Goal: Information Seeking & Learning: Understand process/instructions

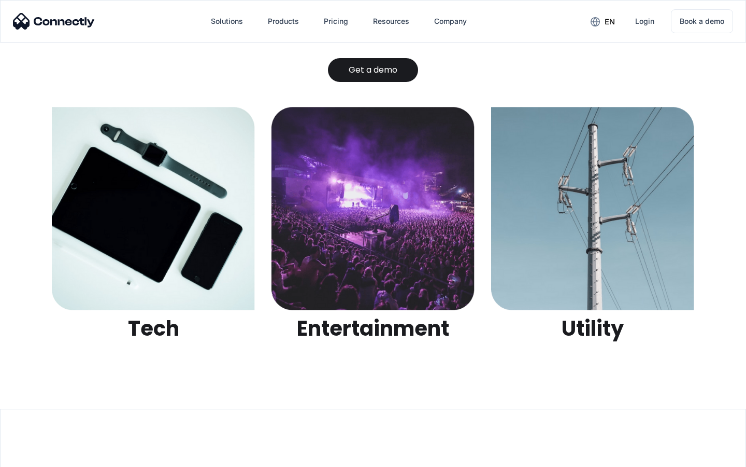
scroll to position [3270, 0]
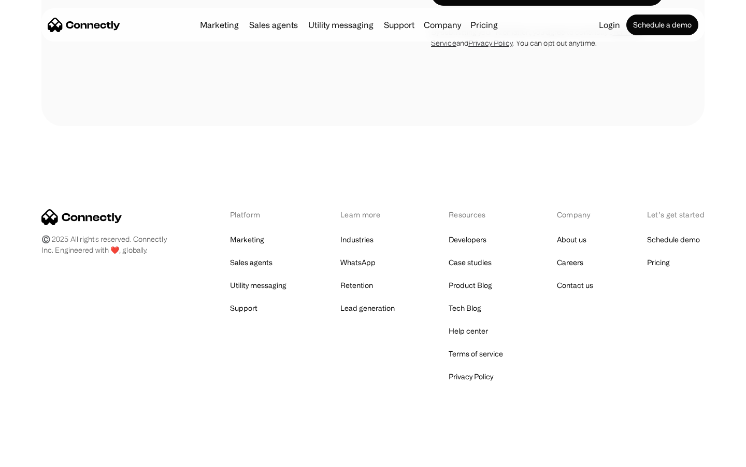
scroll to position [1753, 0]
